Goal: Task Accomplishment & Management: Complete application form

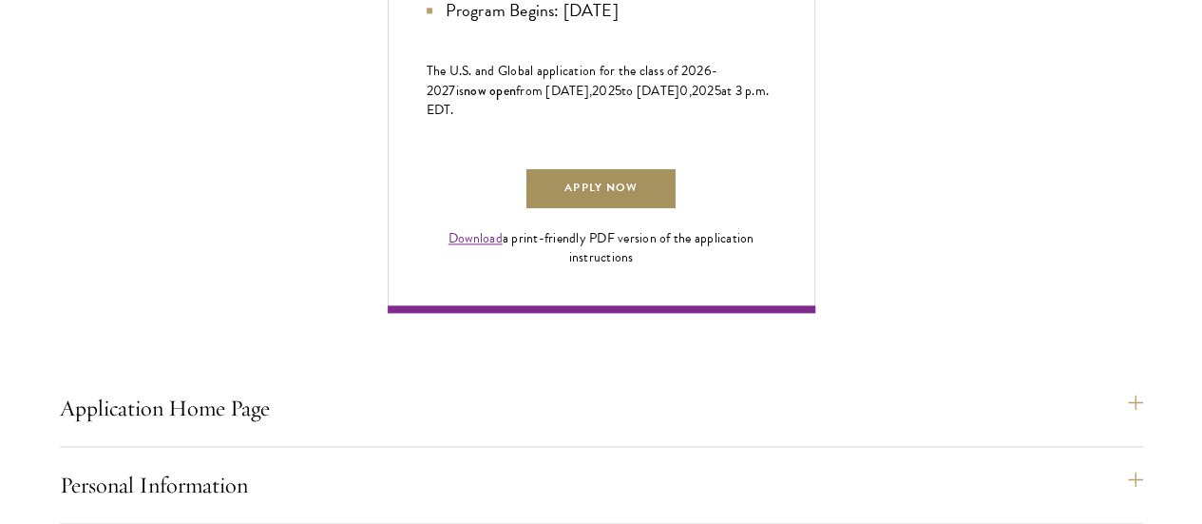
scroll to position [1285, 0]
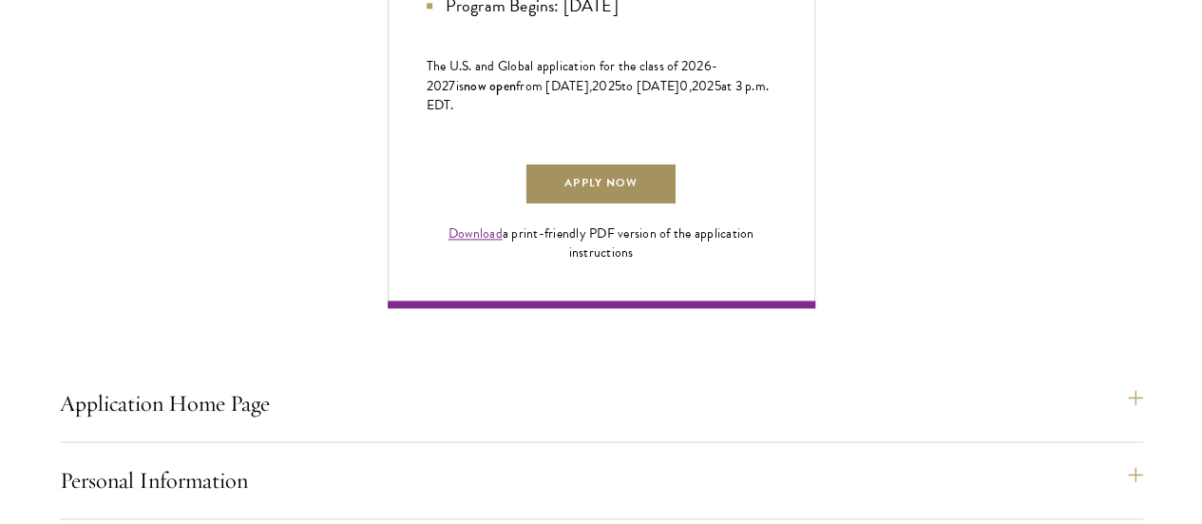
click at [677, 205] on link "Apply Now" at bounding box center [601, 184] width 152 height 43
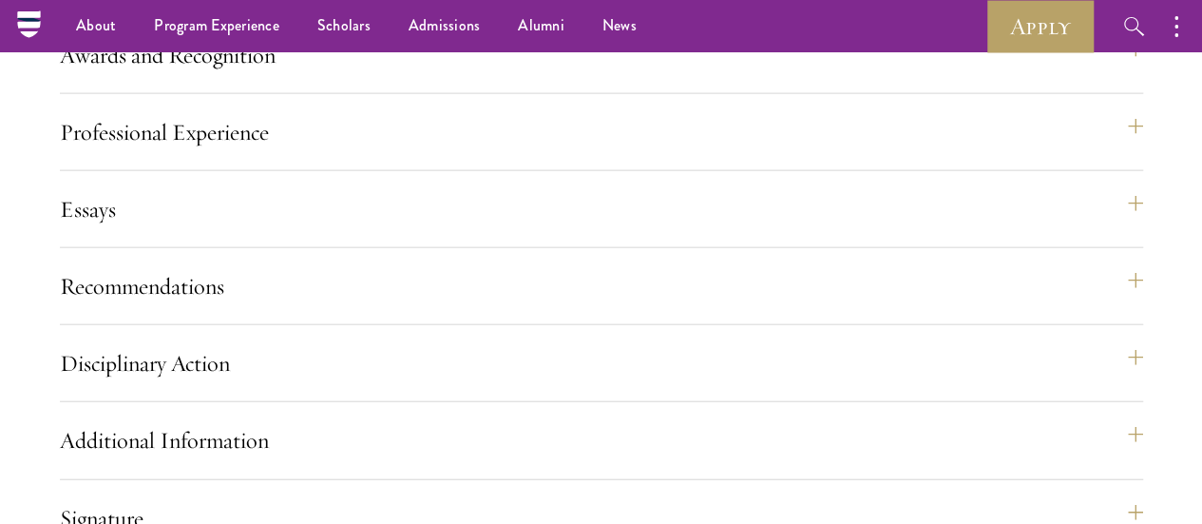
scroll to position [2055, 0]
